Goal: Ask a question

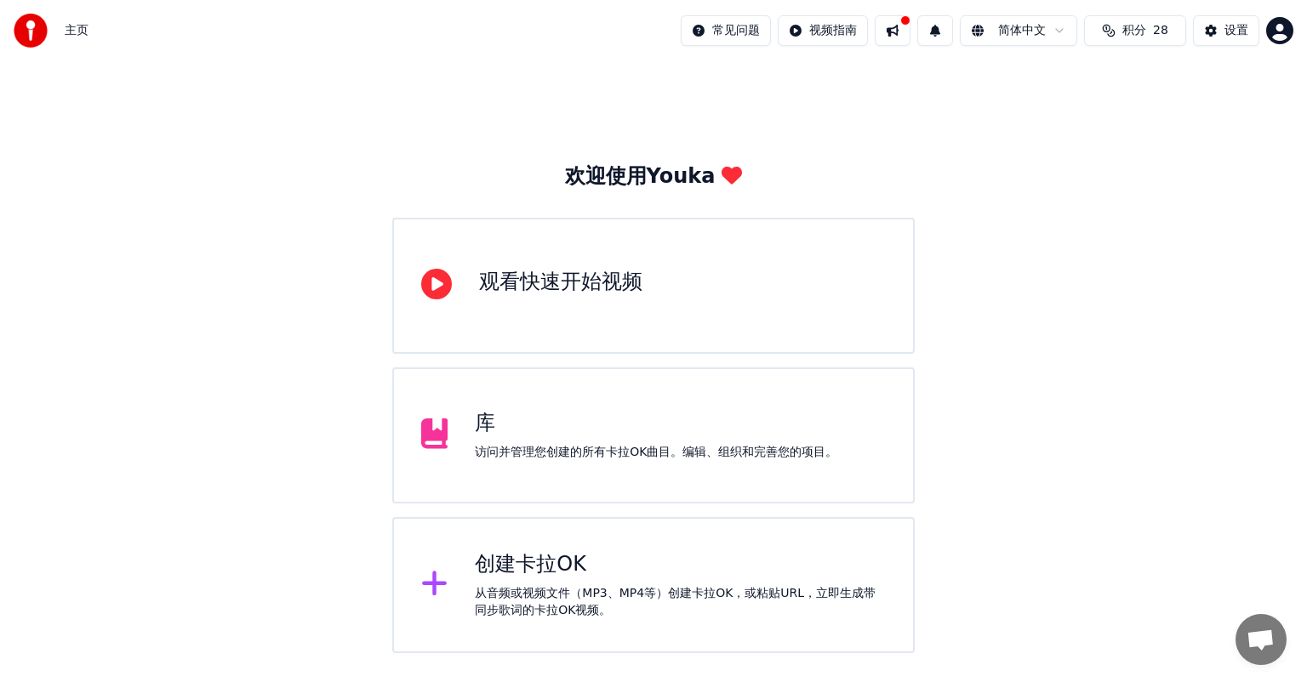
click at [1247, 637] on span "打開聊天" at bounding box center [1260, 642] width 28 height 24
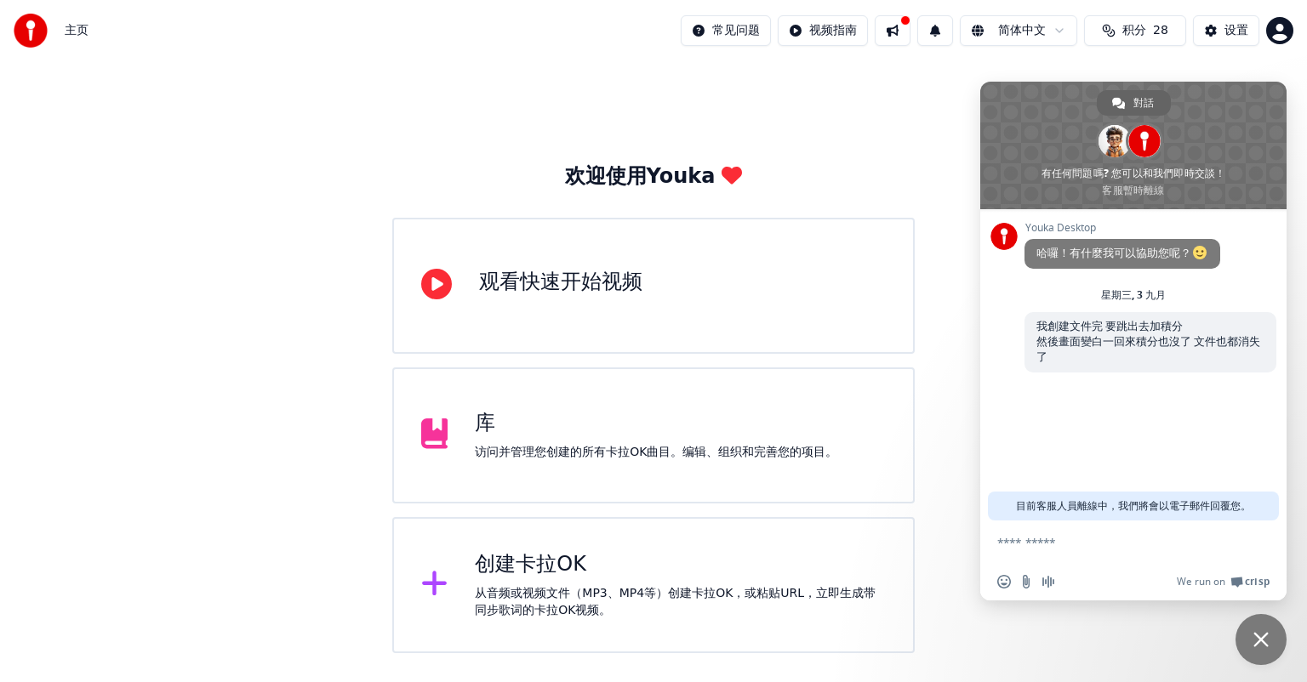
click at [1116, 402] on div "Youka Desktop 哈囉！有什麼我可以協助您呢？ 星​期三, 3 九月 我創建文件完 要跳出去加積分 然後畫面變白一回來積分也沒了 文件也都消失了 3…" at bounding box center [1133, 364] width 306 height 311
click at [927, 125] on div "欢迎使用Youka 观看快速开始视频 库 访问并管理您创建的所有[PERSON_NAME]OK曲目。编辑、组织和完善您的项目。 创建[PERSON_NAME]…" at bounding box center [653, 357] width 1307 height 592
click at [1137, 28] on span "积分" at bounding box center [1134, 30] width 24 height 17
click at [858, 129] on div "欢迎使用Youka 观看快速开始视频 库 访问并管理您创建的所有[PERSON_NAME]OK曲目。编辑、组织和完善您的项目。 创建[PERSON_NAME]…" at bounding box center [653, 357] width 1307 height 592
drag, startPoint x: 1262, startPoint y: 653, endPoint x: 1203, endPoint y: 243, distance: 414.3
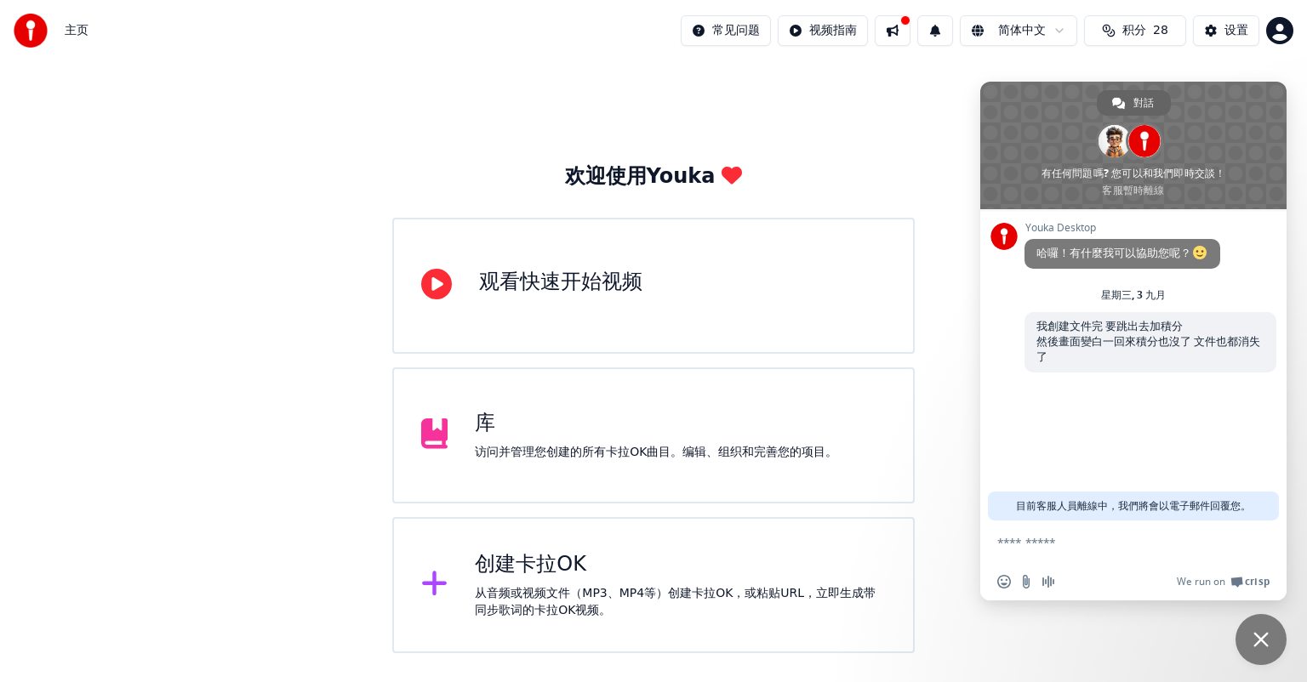
click at [1263, 647] on span "關閉聊天" at bounding box center [1260, 639] width 51 height 51
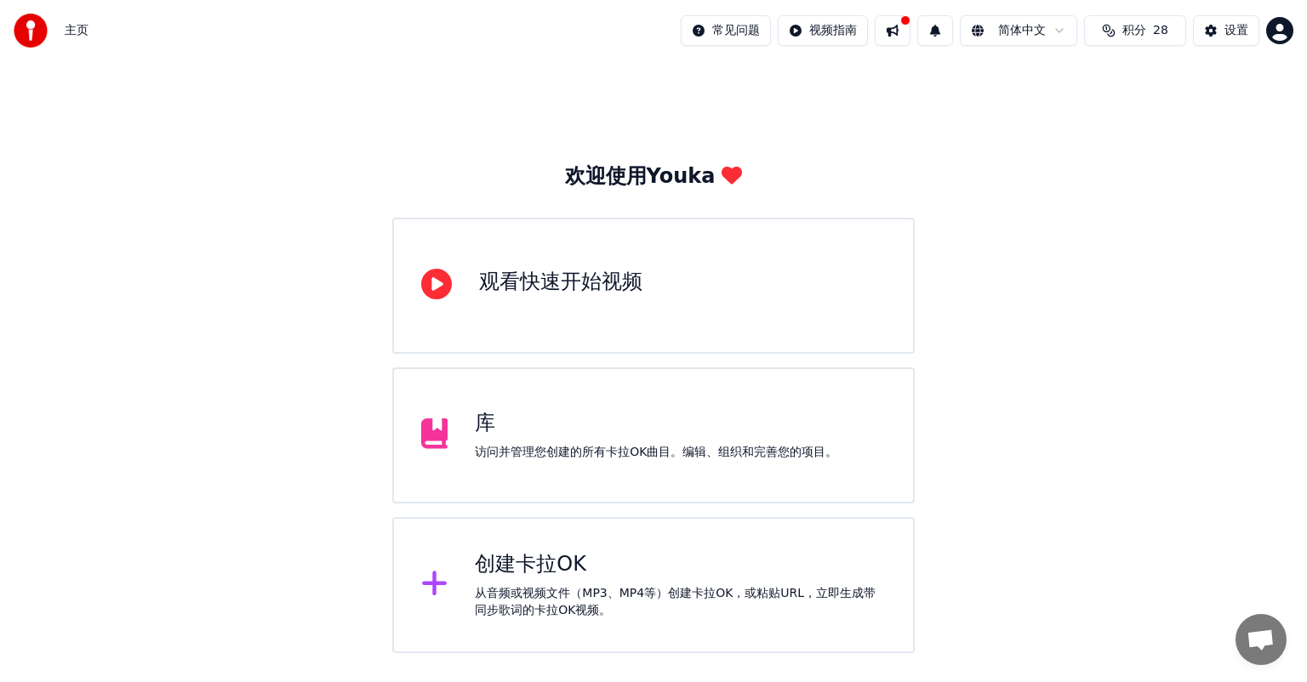
click at [1130, 31] on span "积分" at bounding box center [1134, 30] width 24 height 17
click at [849, 164] on div "欢迎使用Youka 观看快速开始视频 库 访问并管理您创建的所有[PERSON_NAME]OK曲目。编辑、组织和完善您的项目。 创建[PERSON_NAME]…" at bounding box center [653, 408] width 522 height 490
